Goal: Task Accomplishment & Management: Use online tool/utility

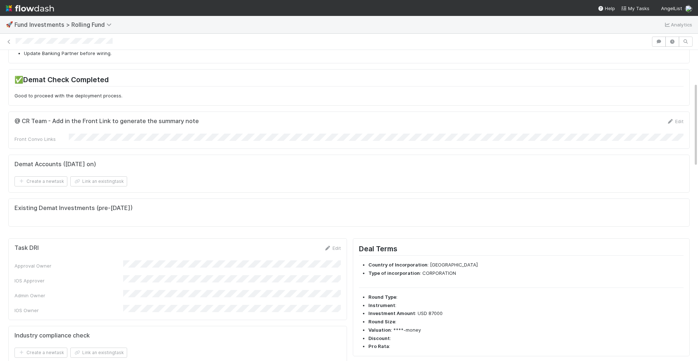
scroll to position [120, 0]
click at [680, 118] on link "Edit" at bounding box center [674, 120] width 17 height 6
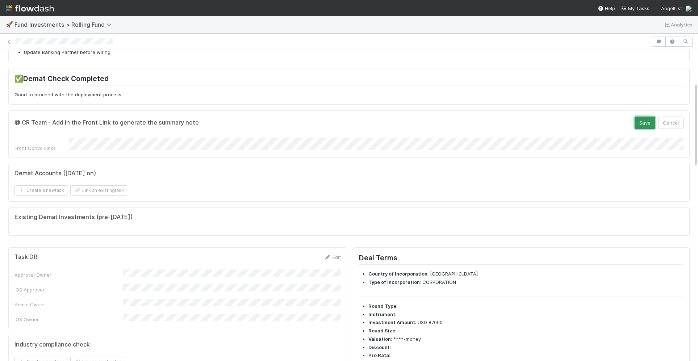
click at [648, 118] on button "Save" at bounding box center [644, 123] width 21 height 12
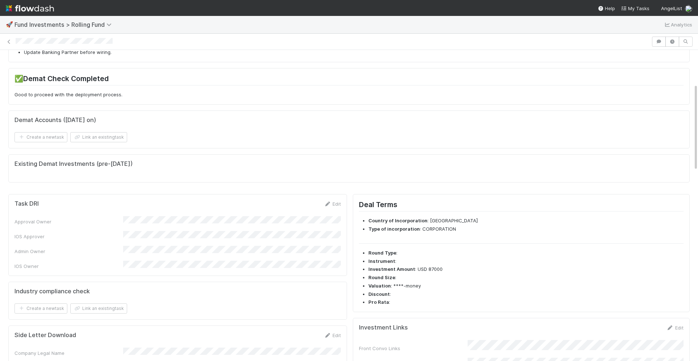
scroll to position [0, 0]
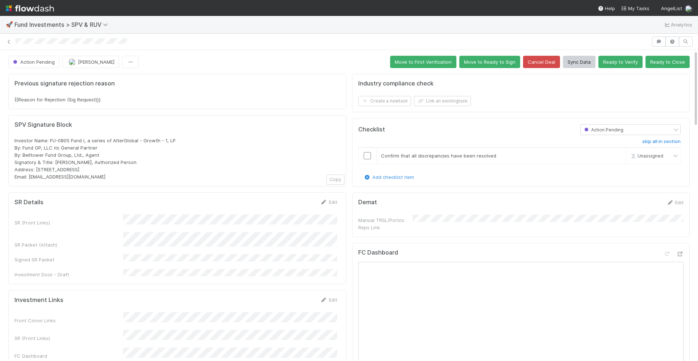
click at [239, 125] on h5 "SPV Signature Block" at bounding box center [176, 124] width 325 height 7
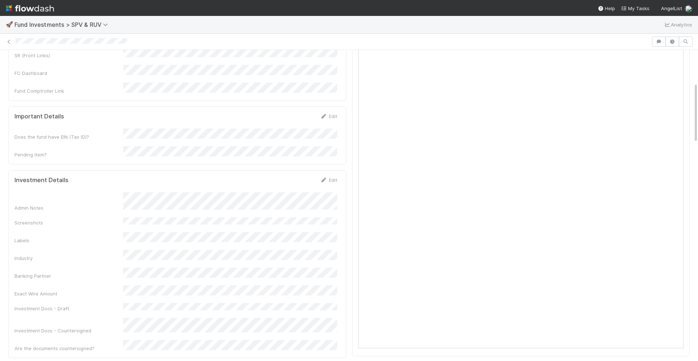
scroll to position [166, 0]
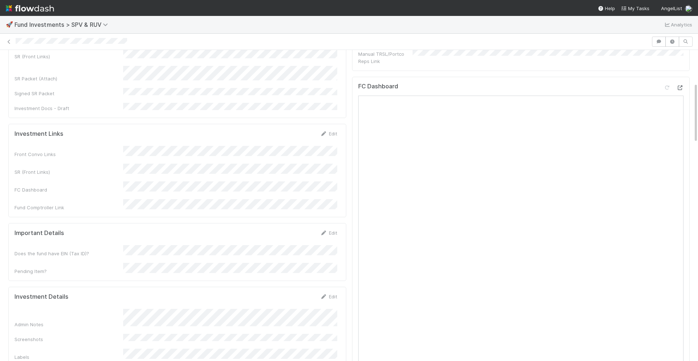
click at [679, 85] on icon at bounding box center [679, 87] width 7 height 5
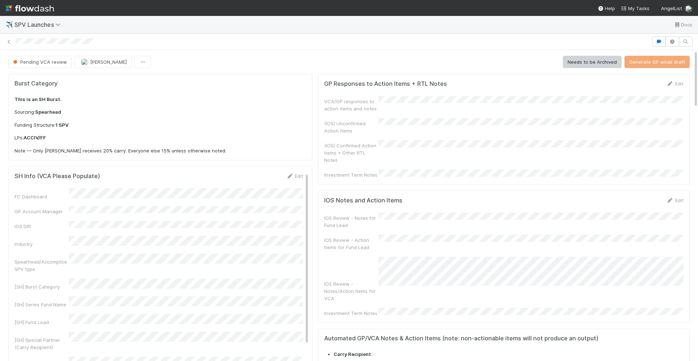
click at [409, 45] on div at bounding box center [332, 42] width 633 height 8
click at [656, 43] on icon "button" at bounding box center [658, 41] width 7 height 4
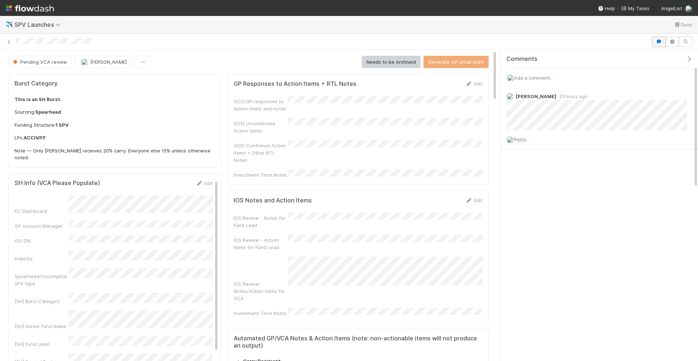
click at [656, 43] on icon "button" at bounding box center [658, 41] width 7 height 4
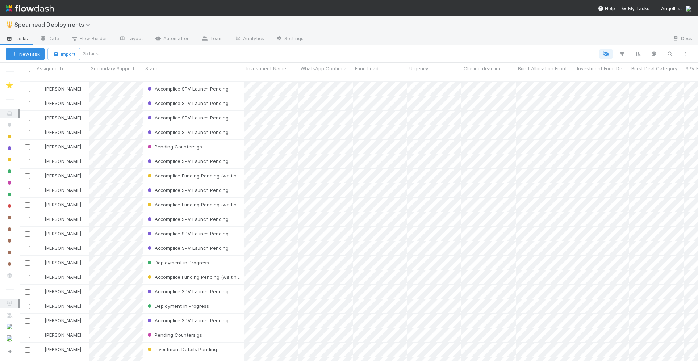
scroll to position [286, 678]
click at [237, 97] on div "Accomplice SPV Launch Pending" at bounding box center [193, 103] width 101 height 14
click at [237, 82] on div "Accomplice SPV Launch Pending" at bounding box center [193, 89] width 101 height 14
click at [239, 125] on div "Accomplice SPV Launch Pending" at bounding box center [193, 132] width 101 height 14
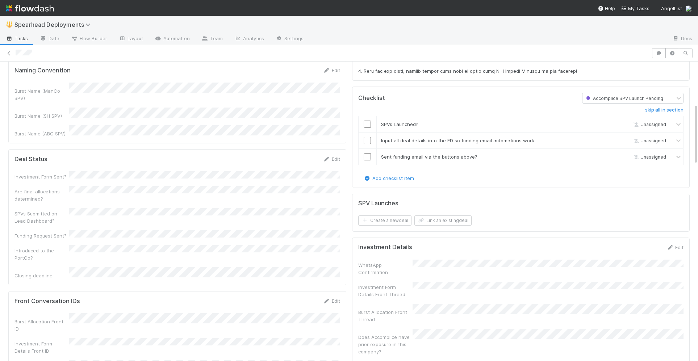
scroll to position [207, 0]
click at [450, 215] on button "Link an existing deal" at bounding box center [442, 220] width 57 height 10
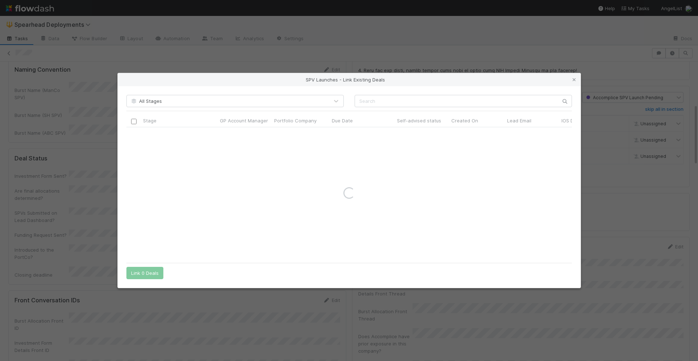
click at [434, 107] on div "All Stages Stage GP Account Manager Portfolio Company Due Date Self-advised sta…" at bounding box center [349, 187] width 463 height 202
click at [426, 104] on input "text" at bounding box center [462, 101] width 217 height 12
type input "autumn"
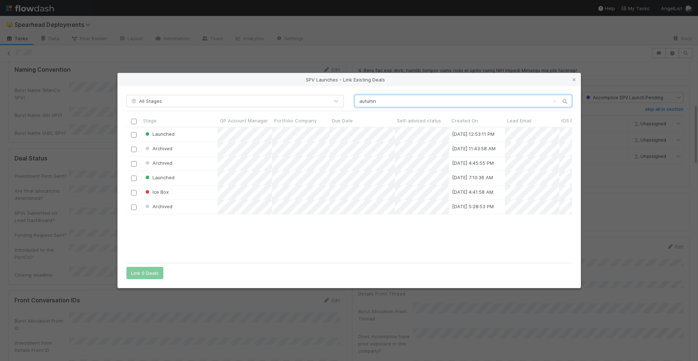
scroll to position [131, 445]
click at [137, 137] on div at bounding box center [133, 134] width 9 height 8
click at [132, 136] on input "checkbox" at bounding box center [133, 134] width 5 height 5
click at [144, 272] on button "Link 1 Deal" at bounding box center [143, 273] width 34 height 12
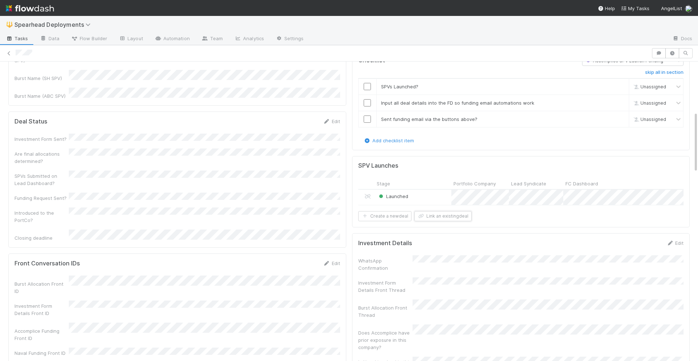
scroll to position [0, 0]
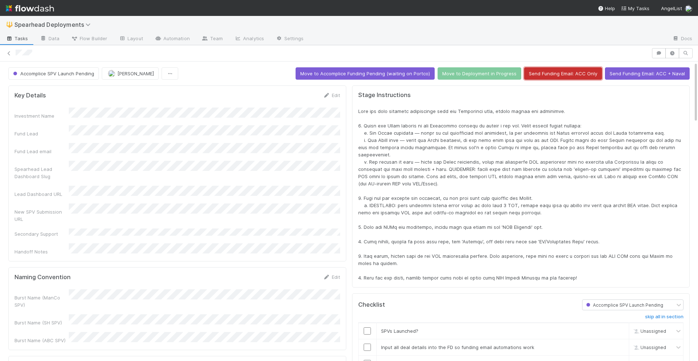
click at [577, 73] on button "Send Funding Email: ACC Only" at bounding box center [563, 73] width 78 height 12
click at [658, 55] on icon "button" at bounding box center [658, 53] width 7 height 4
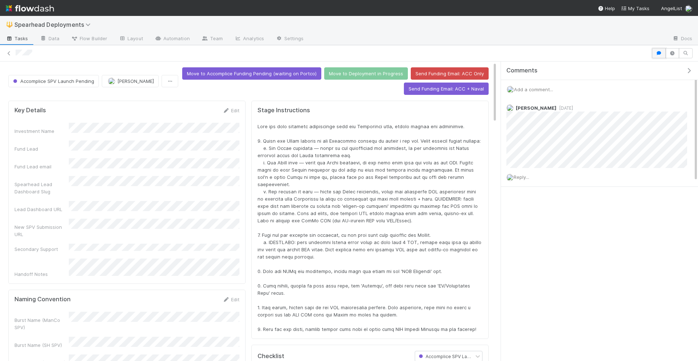
click at [658, 55] on icon "button" at bounding box center [658, 53] width 7 height 4
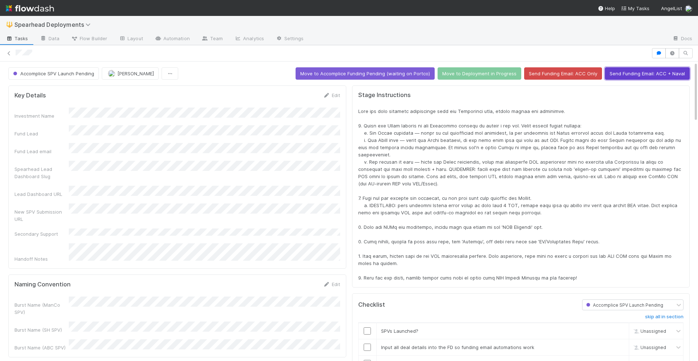
click at [656, 72] on button "Send Funding Email: ACC + Naval" at bounding box center [647, 73] width 85 height 12
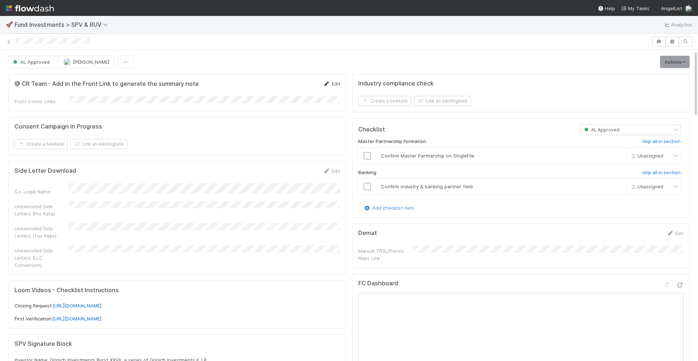
click at [333, 82] on link "Edit" at bounding box center [331, 84] width 17 height 6
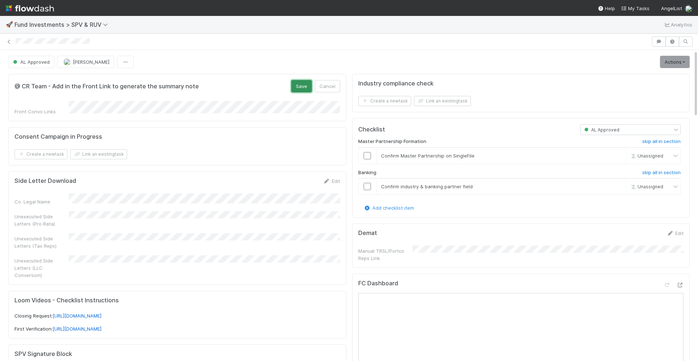
click at [298, 84] on button "Save" at bounding box center [301, 86] width 21 height 12
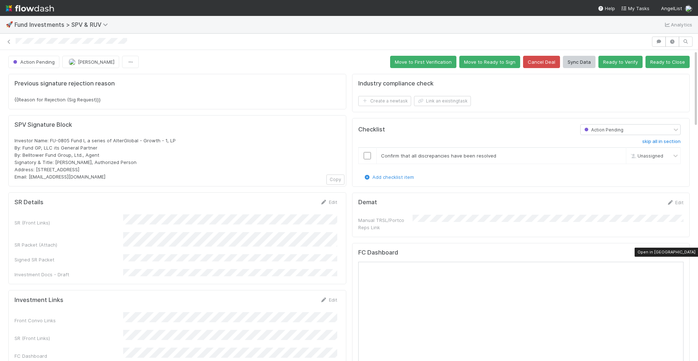
click at [681, 252] on icon at bounding box center [679, 254] width 7 height 5
